Goal: Task Accomplishment & Management: Manage account settings

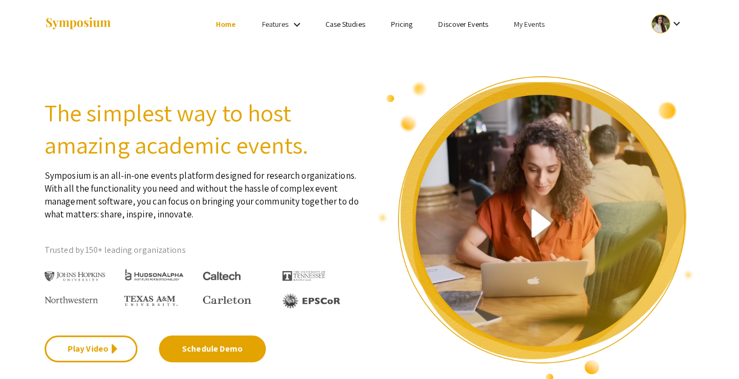
click at [522, 25] on link "My Events" at bounding box center [529, 24] width 31 height 10
click at [526, 47] on button "Events I've organized" at bounding box center [546, 48] width 92 height 26
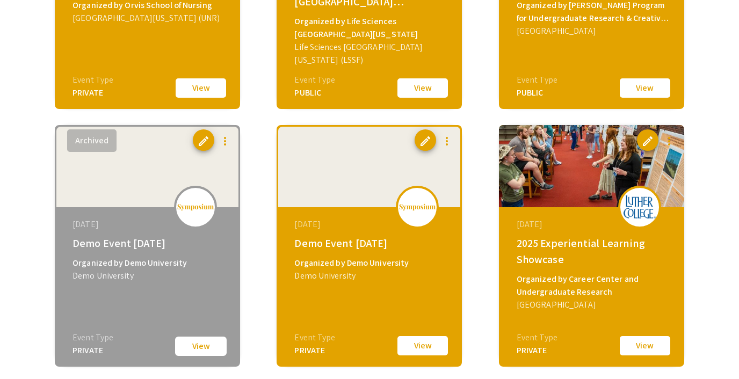
scroll to position [551, 0]
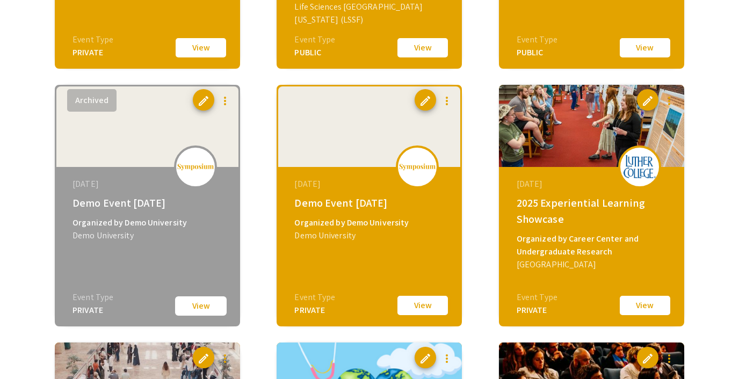
click at [416, 305] on button "View" at bounding box center [423, 305] width 54 height 23
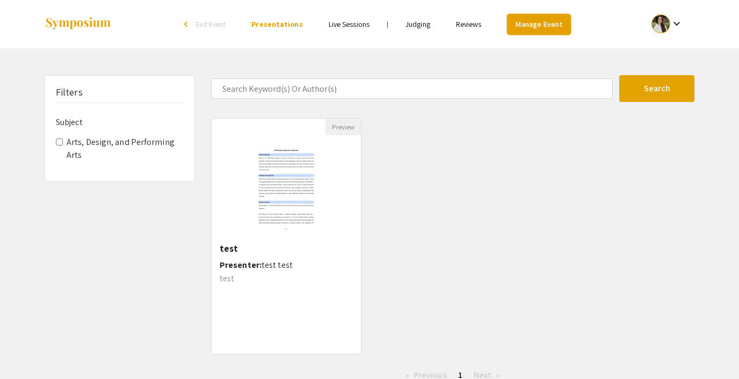
click at [540, 31] on link "Manage Event" at bounding box center [538, 24] width 63 height 21
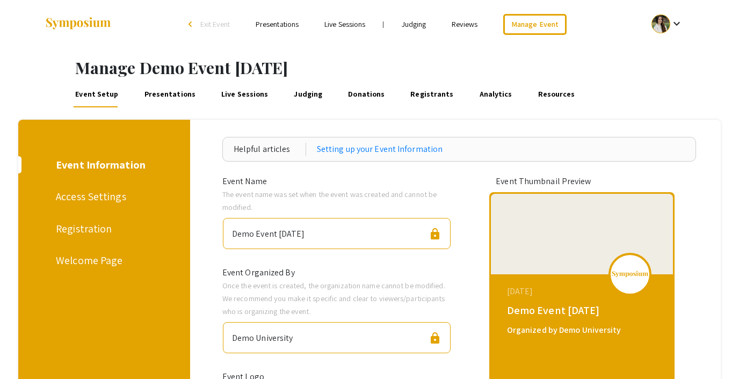
click at [183, 90] on link "Presentations" at bounding box center [169, 95] width 55 height 26
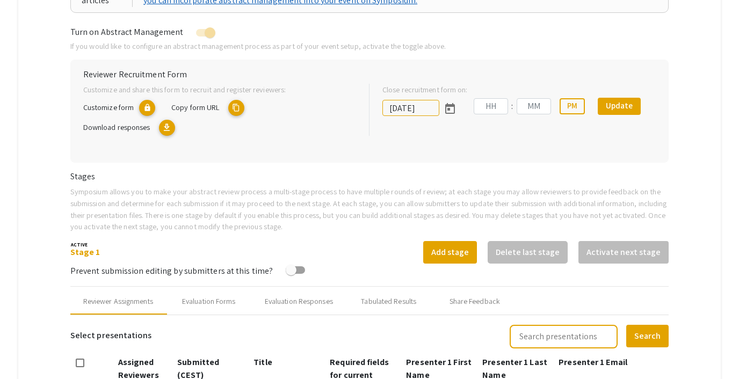
type input "[DATE]"
type input "05"
type input "43"
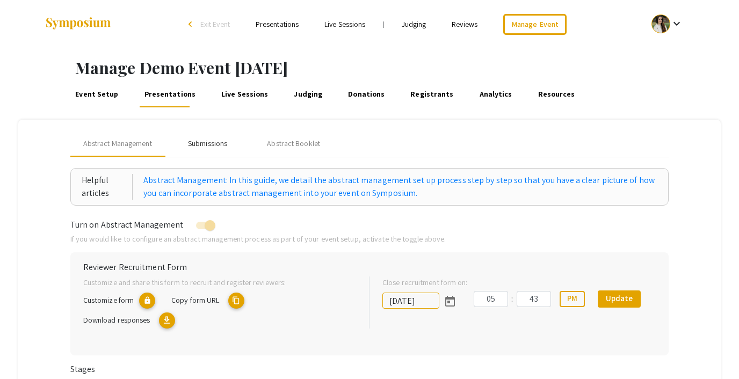
click at [208, 142] on div "Submissions" at bounding box center [207, 143] width 39 height 11
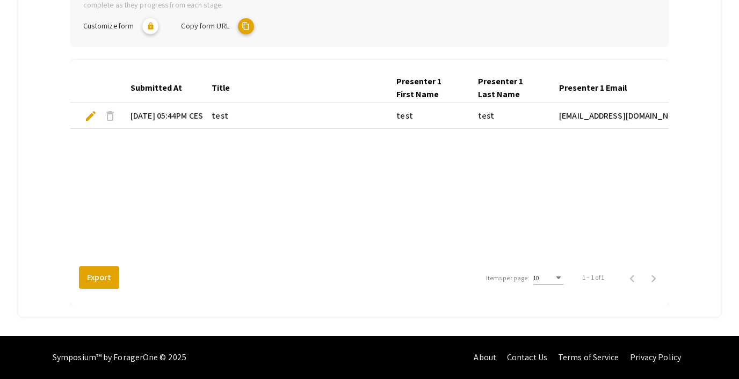
scroll to position [0, 10]
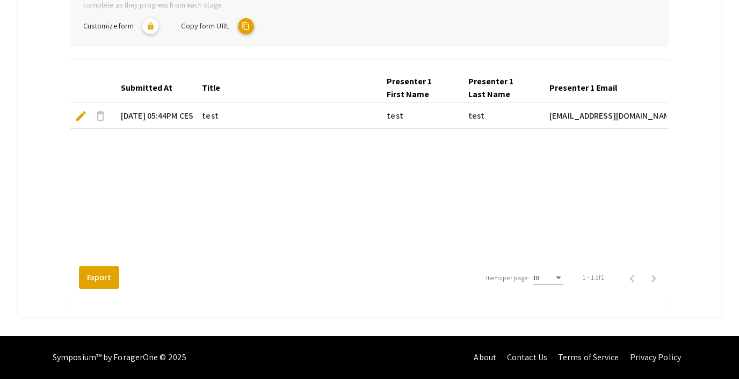
click at [100, 114] on span "delete" at bounding box center [100, 116] width 13 height 13
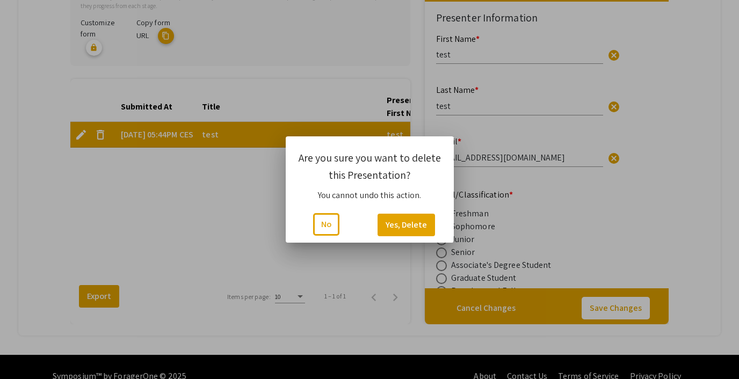
scroll to position [0, 0]
type input "1"
click at [326, 224] on button "No" at bounding box center [326, 224] width 26 height 23
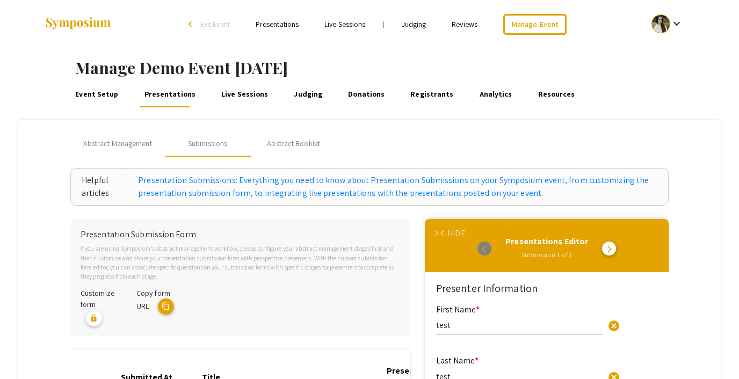
scroll to position [271, 0]
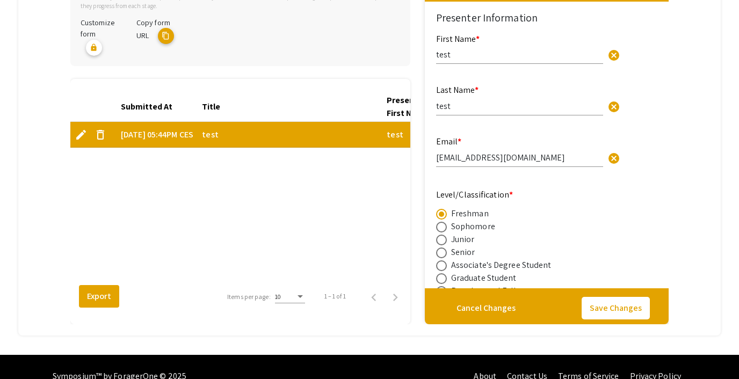
click at [80, 138] on span "edit" at bounding box center [81, 134] width 13 height 13
type input "1"
click at [81, 130] on span "edit" at bounding box center [81, 134] width 13 height 13
type input "1"
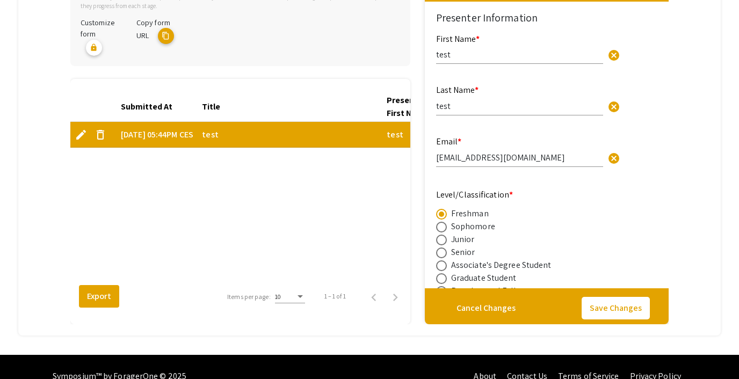
click at [99, 132] on span "delete" at bounding box center [100, 134] width 13 height 13
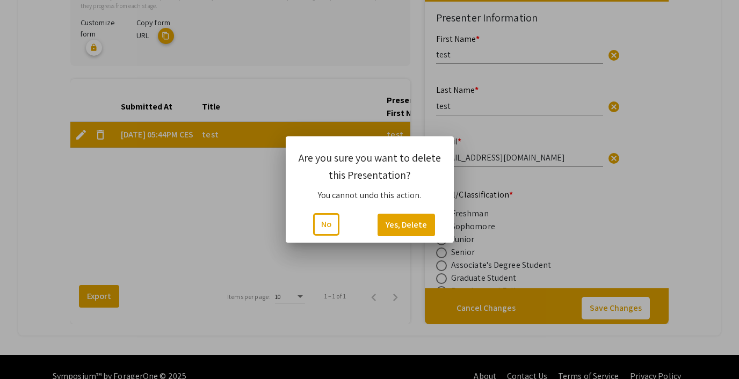
scroll to position [0, 0]
type input "1"
click at [383, 223] on button "Yes, Delete" at bounding box center [405, 225] width 57 height 23
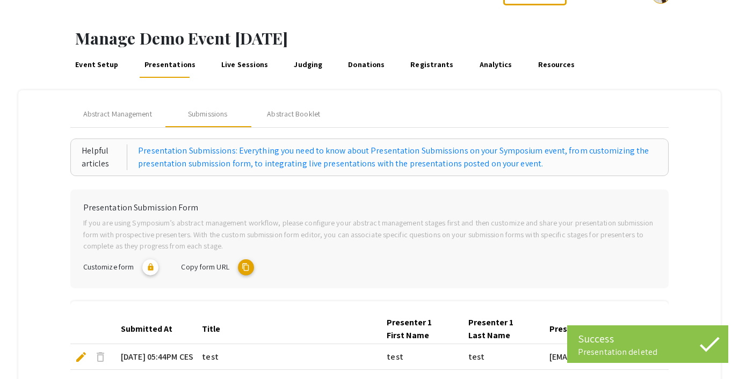
scroll to position [0, 0]
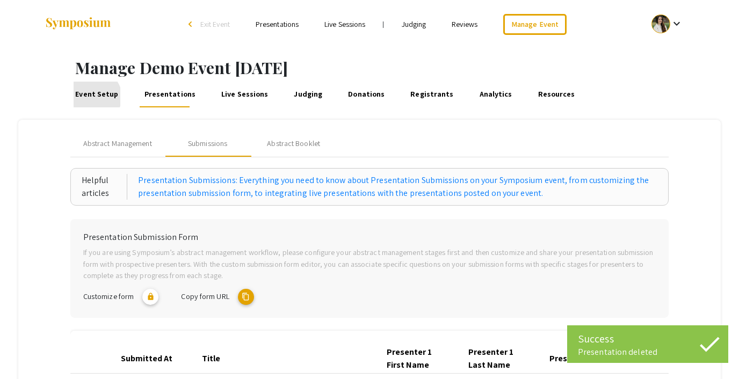
click at [94, 97] on link "Event Setup" at bounding box center [97, 95] width 47 height 26
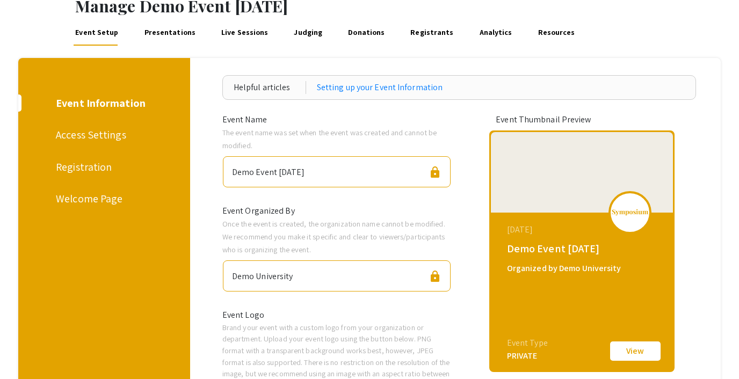
scroll to position [80, 0]
